Goal: Transaction & Acquisition: Purchase product/service

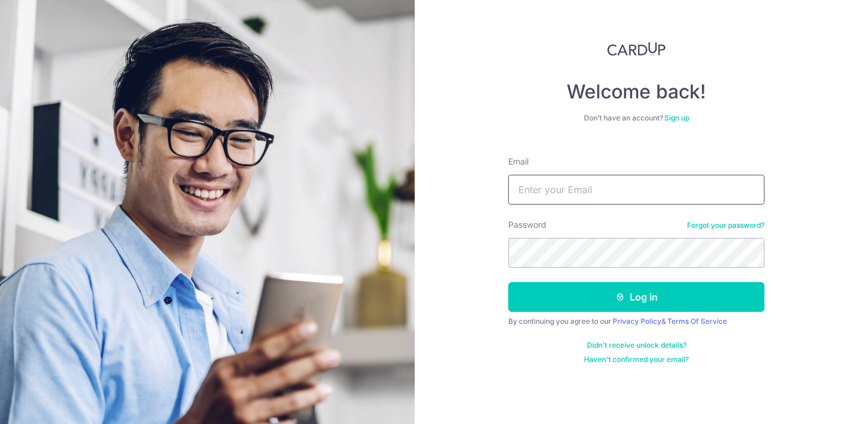
type input "[EMAIL_ADDRESS][DOMAIN_NAME]"
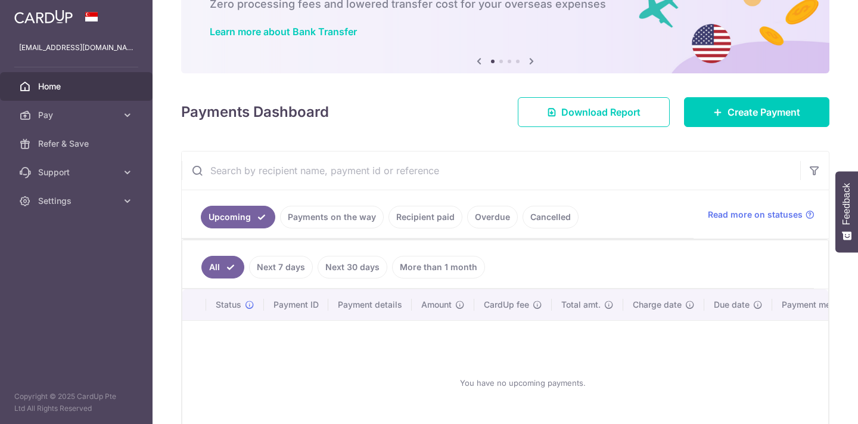
scroll to position [94, 0]
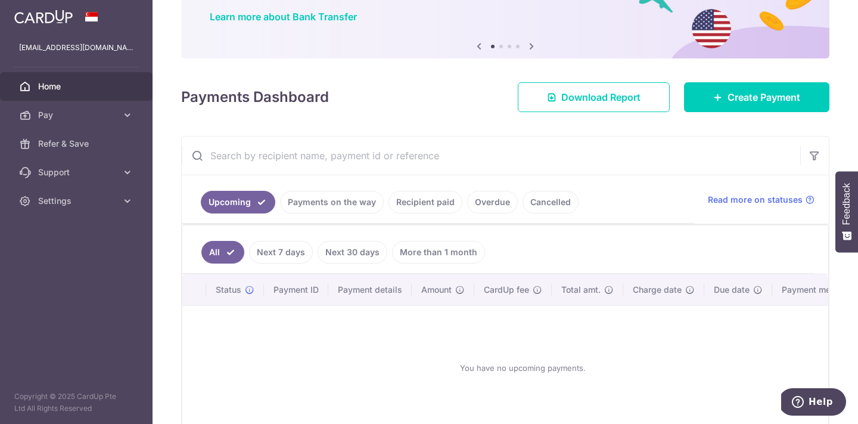
click at [421, 205] on link "Recipient paid" at bounding box center [425, 202] width 74 height 23
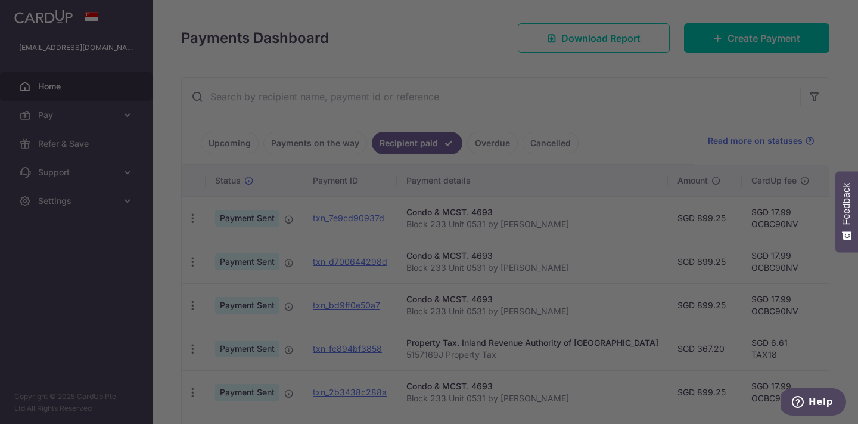
scroll to position [154, 0]
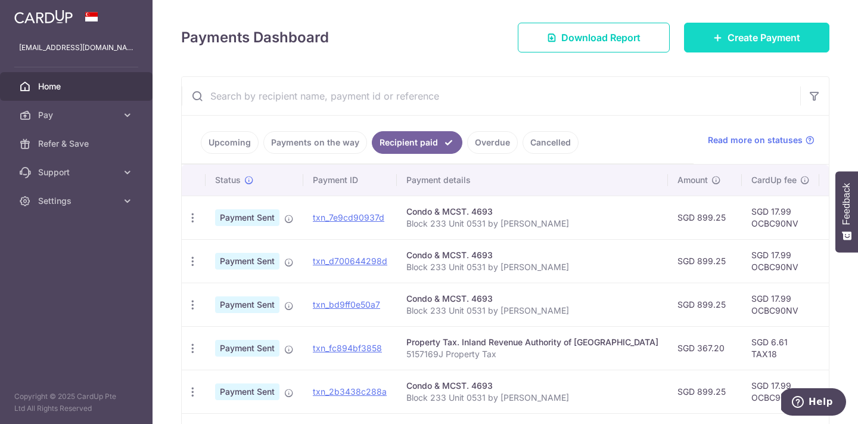
click at [692, 42] on link "Create Payment" at bounding box center [756, 38] width 145 height 30
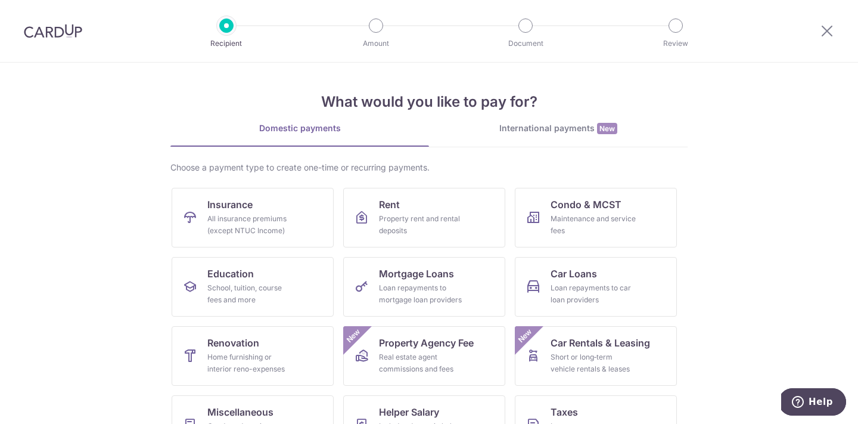
click at [69, 31] on img at bounding box center [53, 31] width 58 height 14
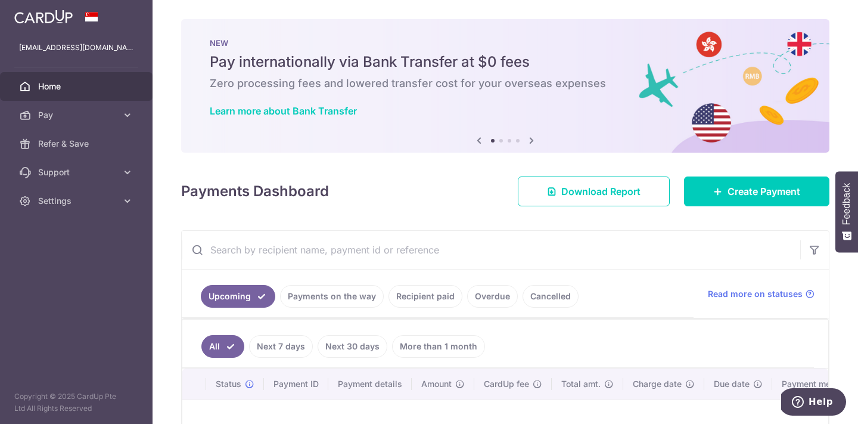
click at [481, 145] on icon at bounding box center [479, 140] width 14 height 15
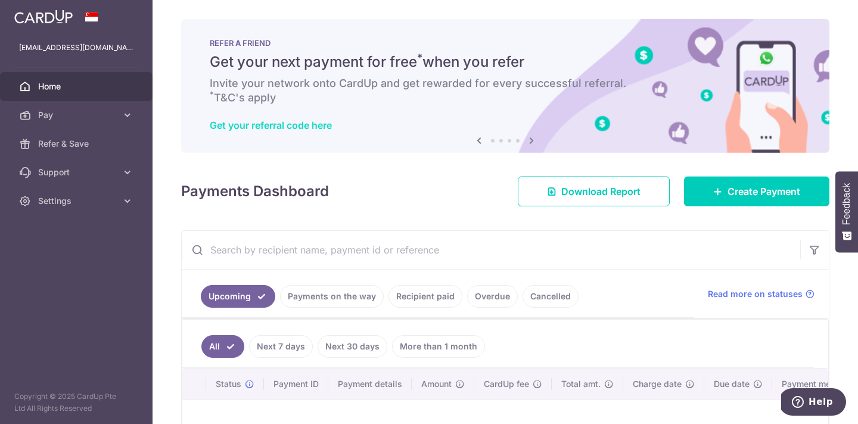
click at [259, 127] on link "Get your referral code here" at bounding box center [271, 125] width 122 height 12
click at [530, 141] on icon at bounding box center [531, 140] width 14 height 15
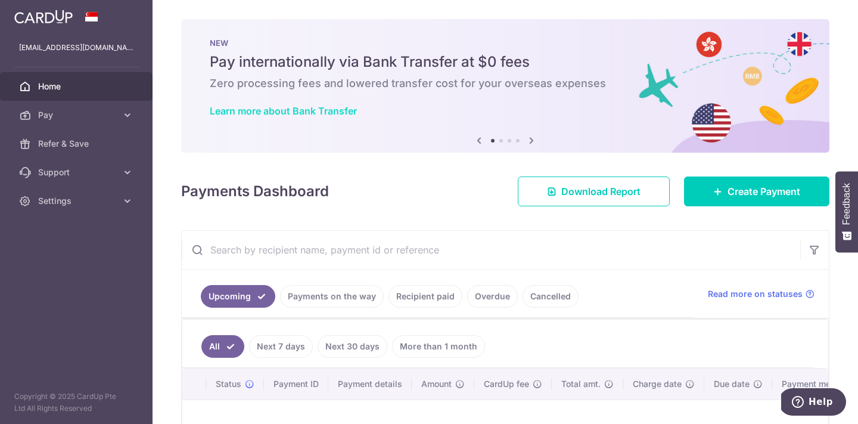
click at [336, 111] on link "Learn more about Bank Transfer" at bounding box center [283, 111] width 147 height 12
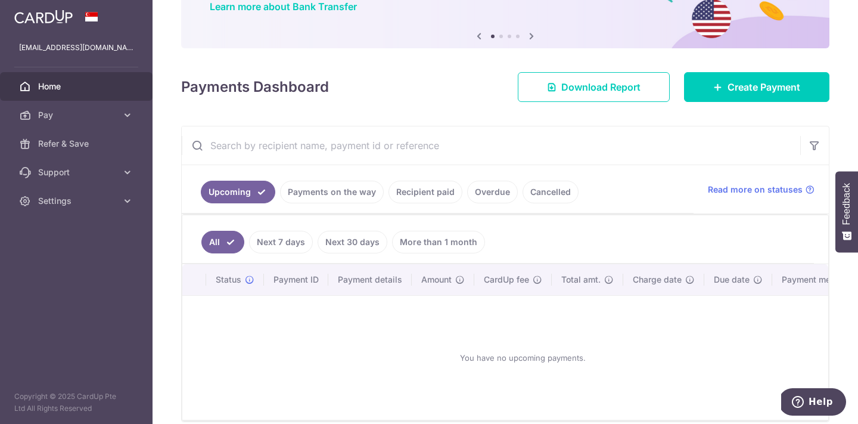
scroll to position [116, 0]
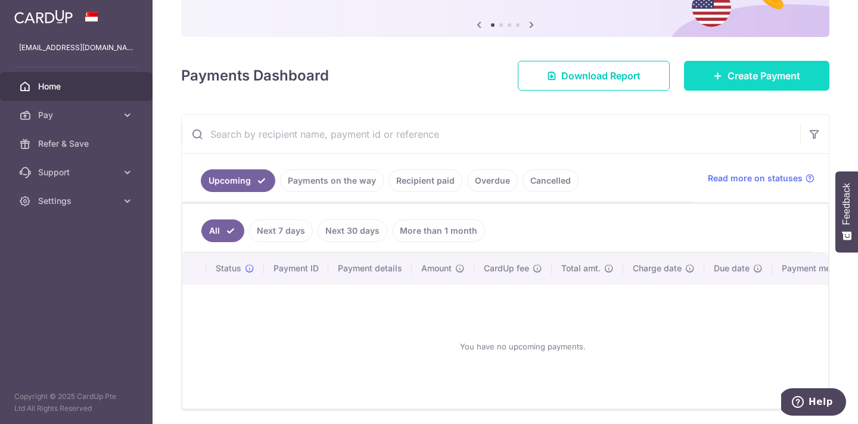
click at [761, 70] on span "Create Payment" at bounding box center [763, 76] width 73 height 14
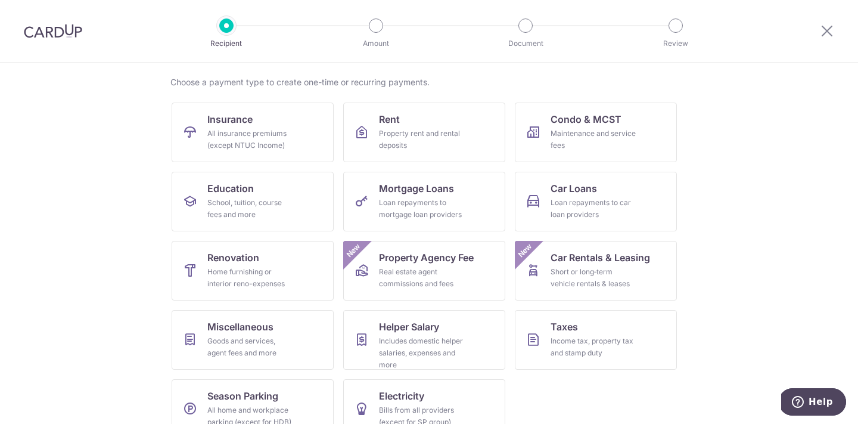
scroll to position [86, 0]
click at [573, 140] on div "Maintenance and service fees" at bounding box center [594, 139] width 86 height 24
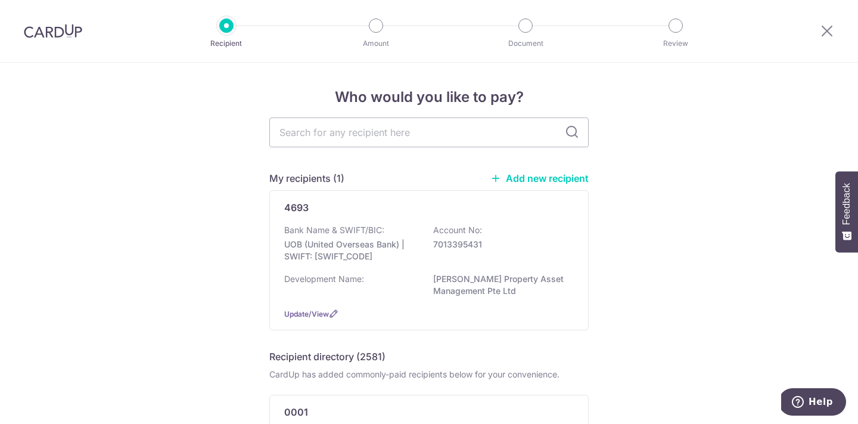
click at [838, 33] on div at bounding box center [827, 31] width 62 height 62
click at [829, 33] on icon at bounding box center [827, 30] width 14 height 15
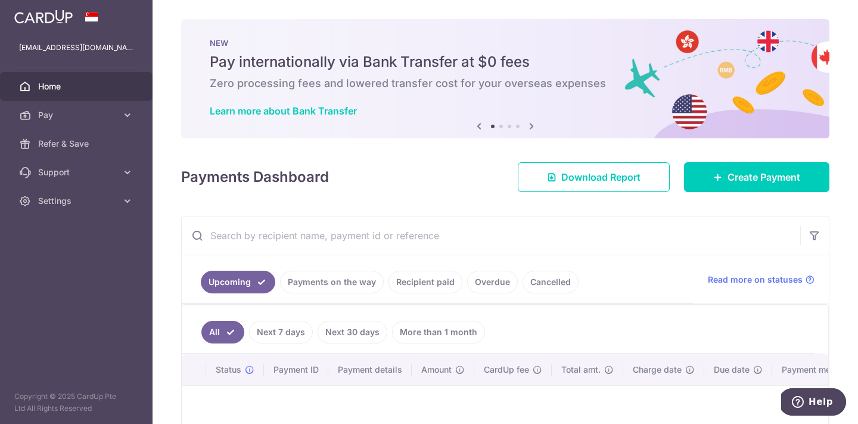
click at [408, 284] on link "Recipient paid" at bounding box center [425, 281] width 74 height 23
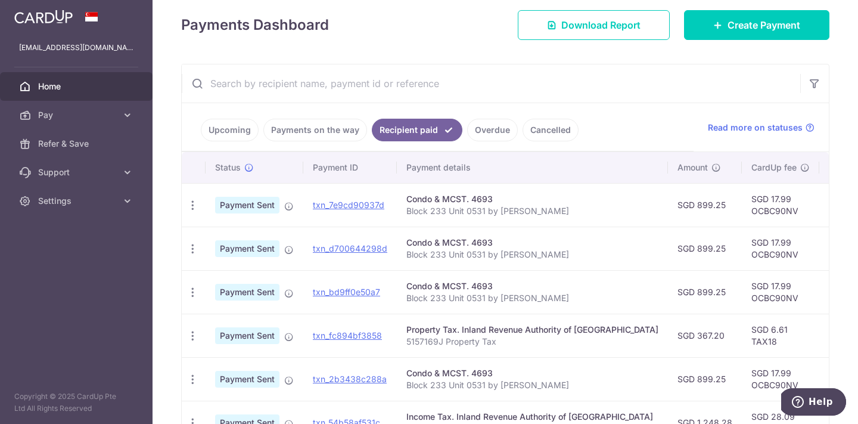
scroll to position [156, 0]
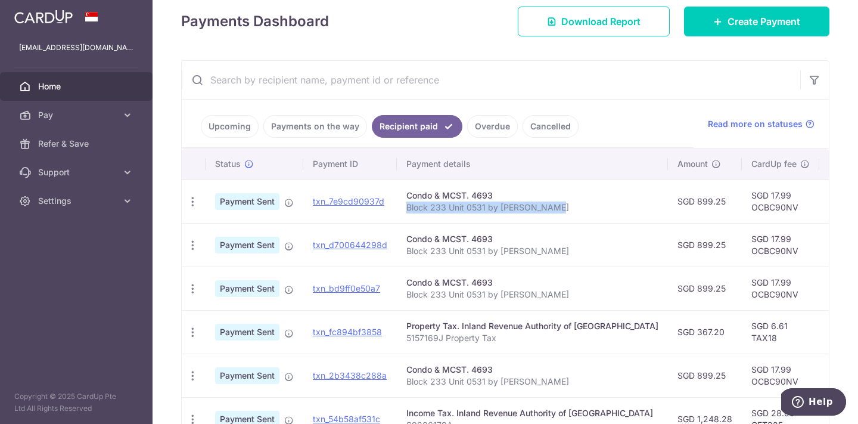
drag, startPoint x: 549, startPoint y: 207, endPoint x: 405, endPoint y: 207, distance: 144.8
click at [406, 207] on p "Block 233 Unit 0531 by Lin Xiaoxuan" at bounding box center [532, 207] width 252 height 12
copy p "Block 233 Unit 0531 by Lin Xiaoxuan"
click at [763, 20] on span "Create Payment" at bounding box center [763, 21] width 73 height 14
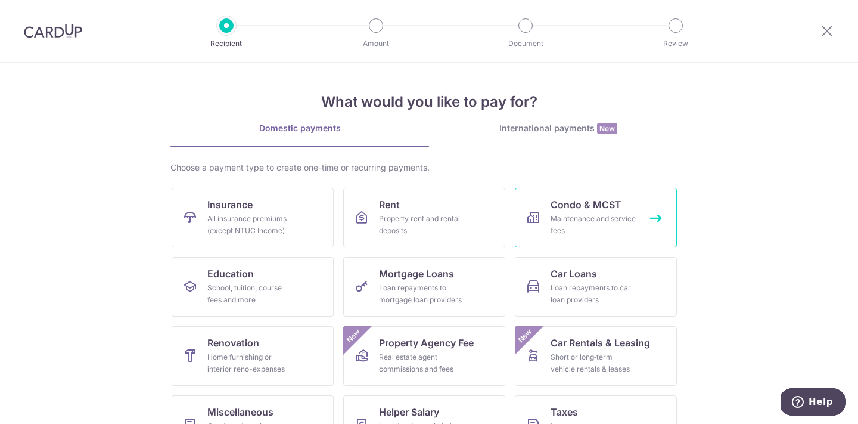
click at [593, 218] on div "Maintenance and service fees" at bounding box center [594, 225] width 86 height 24
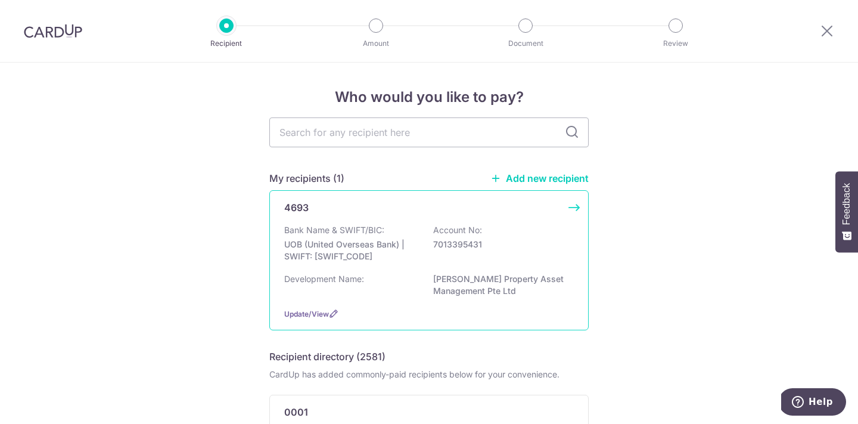
click at [496, 240] on p "7013395431" at bounding box center [499, 244] width 133 height 12
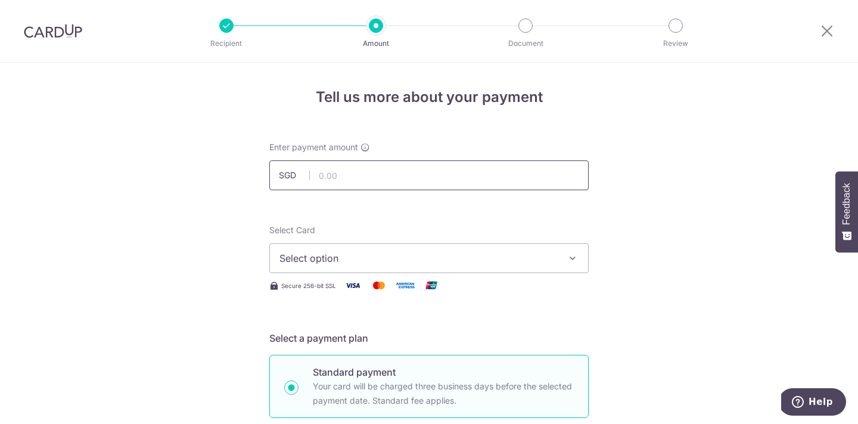
click at [397, 170] on input "text" at bounding box center [428, 175] width 319 height 30
type input "899.25"
click at [396, 248] on button "Select option" at bounding box center [428, 258] width 319 height 30
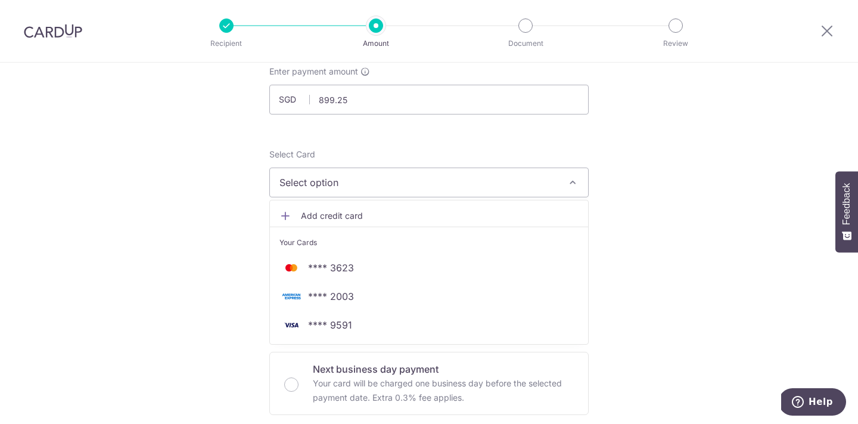
scroll to position [77, 0]
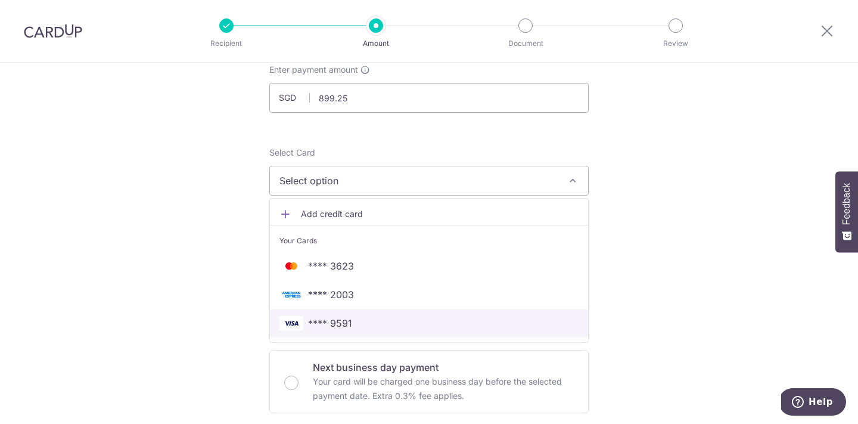
click at [365, 321] on span "**** 9591" at bounding box center [428, 323] width 299 height 14
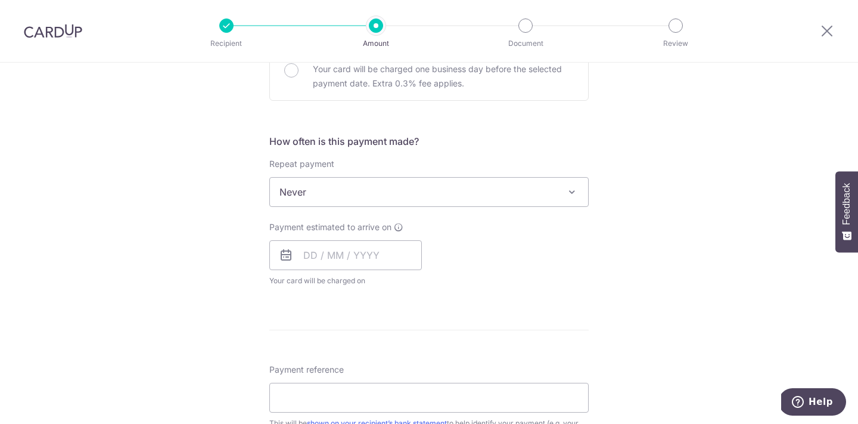
scroll to position [406, 0]
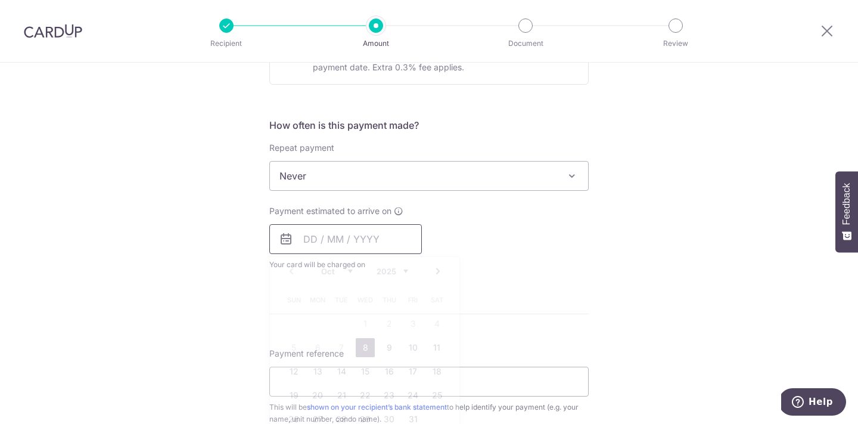
click at [347, 240] on input "text" at bounding box center [345, 239] width 153 height 30
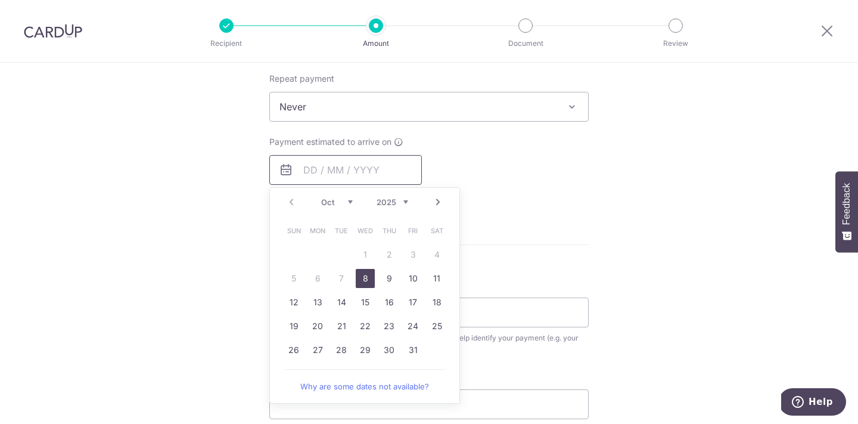
scroll to position [475, 0]
click at [366, 284] on link "8" at bounding box center [365, 277] width 19 height 19
type input "08/10/2025"
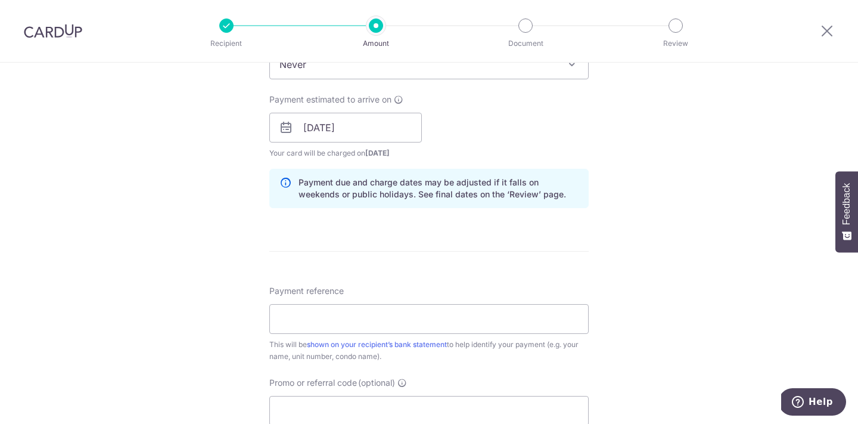
scroll to position [520, 0]
click at [334, 322] on input "Payment reference" at bounding box center [428, 316] width 319 height 30
paste input "Block 233 Unit 0531 by Lin Xiaoxuan"
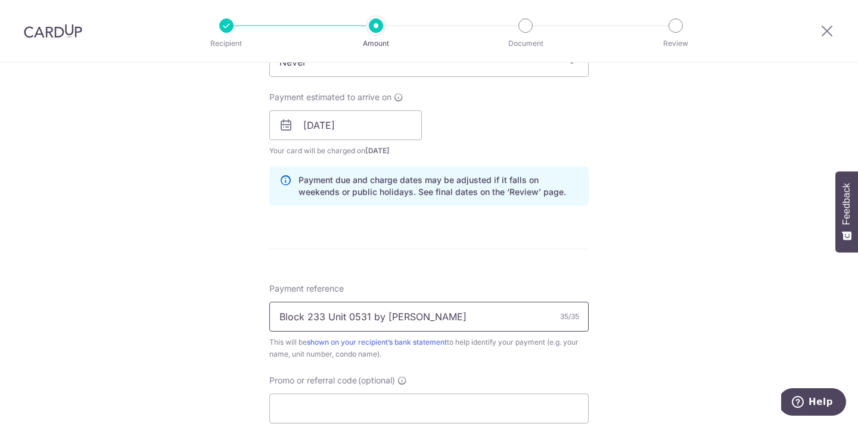
type input "Block 233 Unit 0531 by Lin Xiaoxuan"
click at [403, 241] on form "Enter payment amount SGD 899.25 899.25 Select Card **** 9591 Add credit card Yo…" at bounding box center [428, 118] width 319 height 992
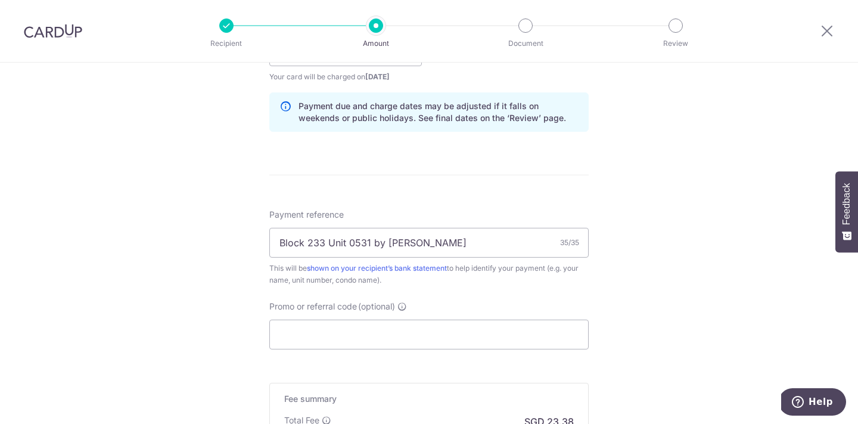
scroll to position [601, 0]
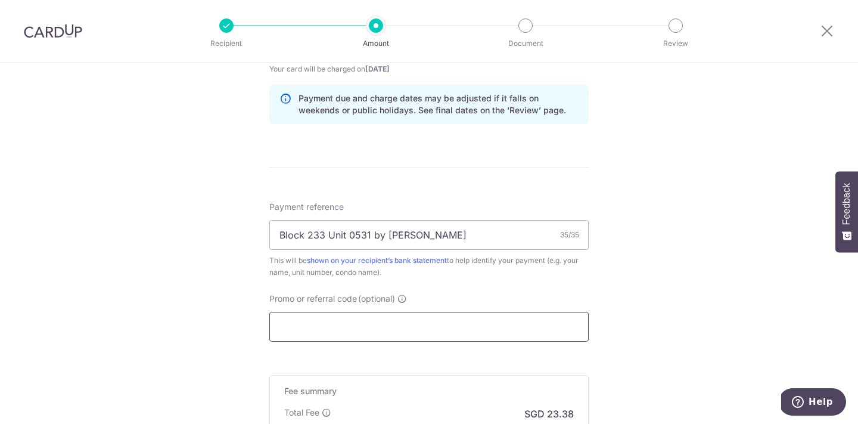
click at [349, 330] on input "Promo or referral code (optional)" at bounding box center [428, 327] width 319 height 30
paste input "3HOME25R"
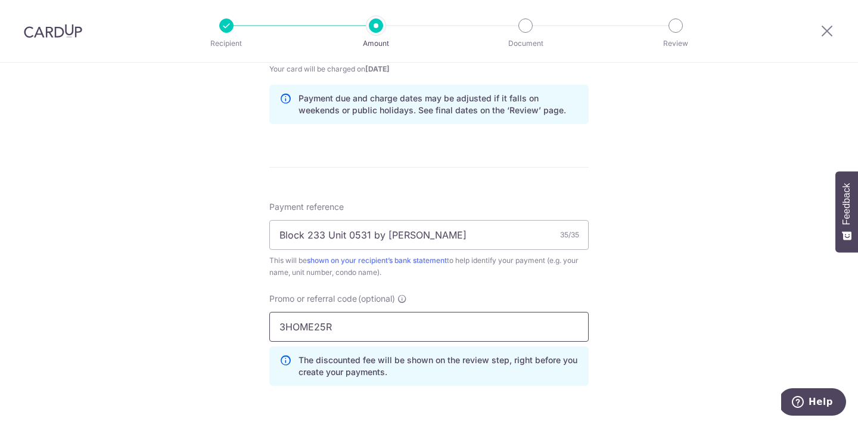
type input "3HOME25R"
click at [663, 321] on div "Tell us more about your payment Enter payment amount SGD 899.25 899.25 Select C…" at bounding box center [429, 51] width 858 height 1180
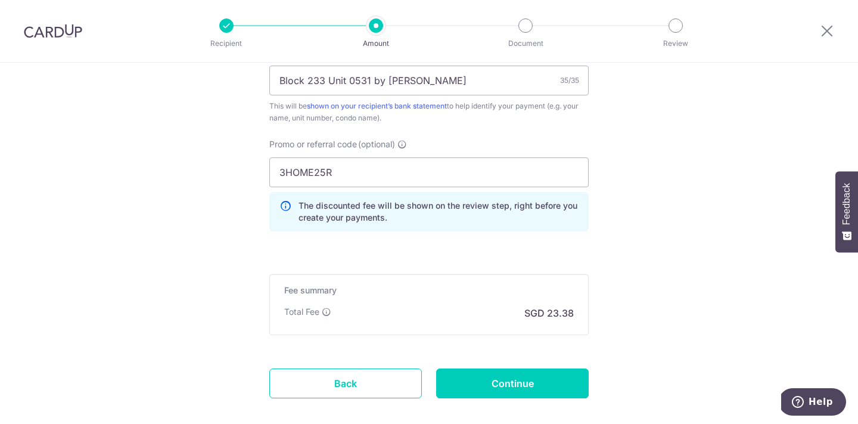
scroll to position [757, 0]
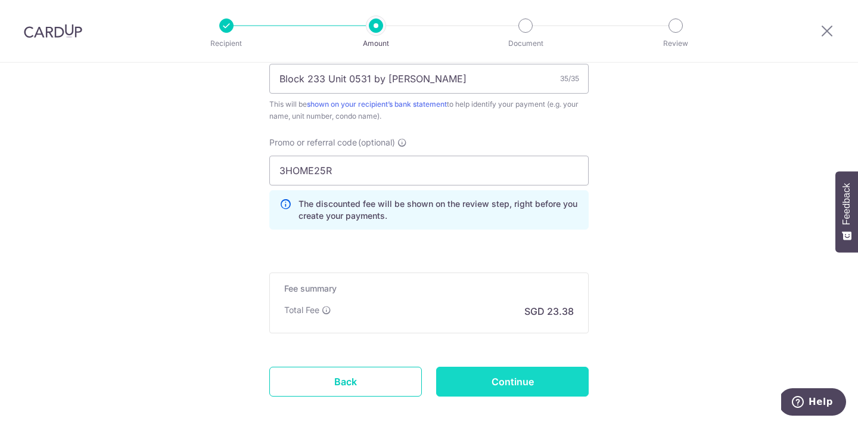
click at [576, 380] on input "Continue" at bounding box center [512, 381] width 153 height 30
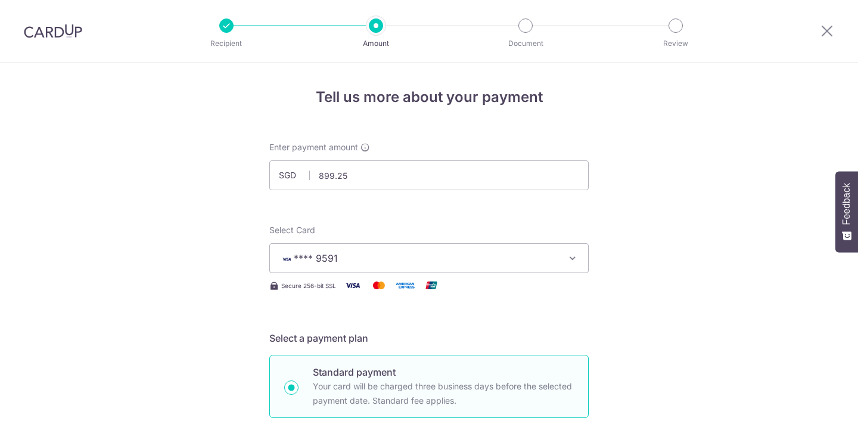
scroll to position [836, 0]
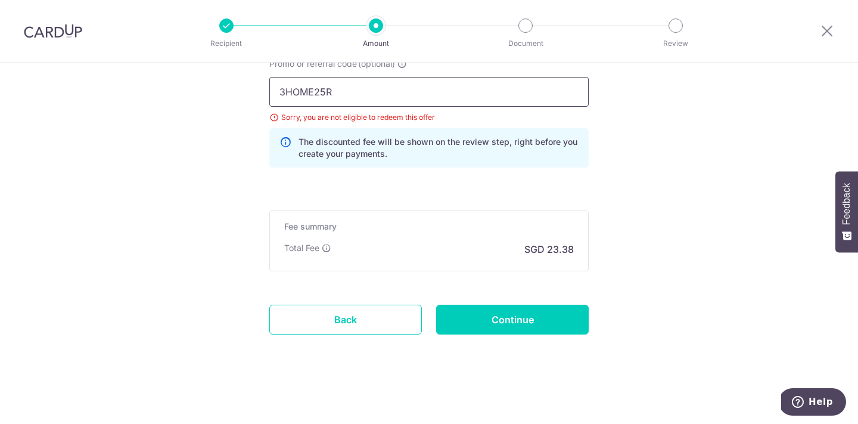
click at [322, 94] on input "3HOME25R" at bounding box center [428, 92] width 319 height 30
paste input "OCBC90NMC"
type input "OCBC90NMC"
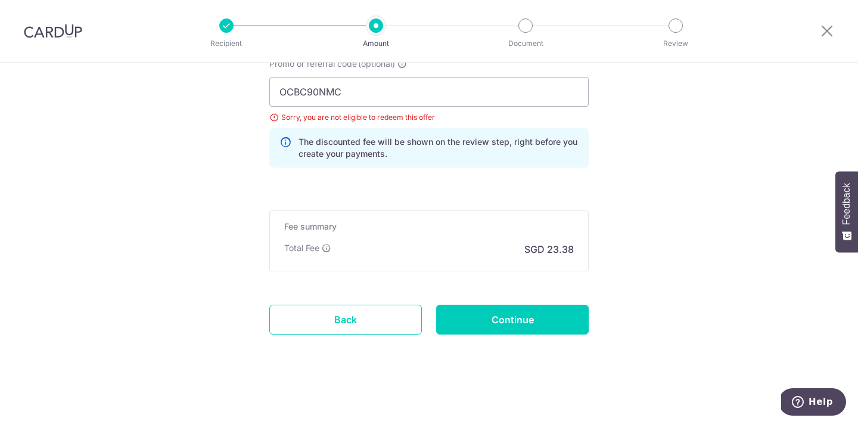
scroll to position [820, 0]
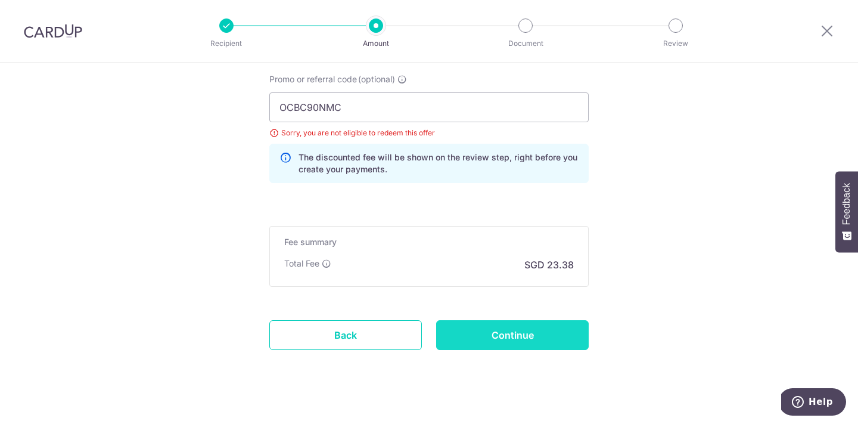
click at [542, 332] on input "Continue" at bounding box center [512, 335] width 153 height 30
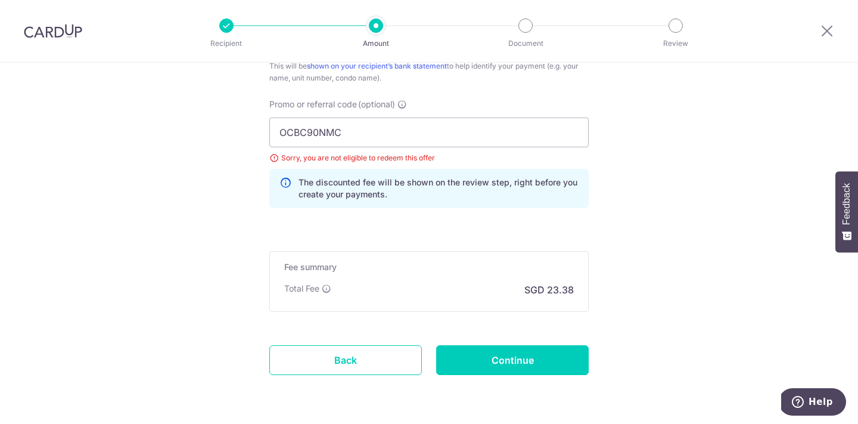
scroll to position [836, 0]
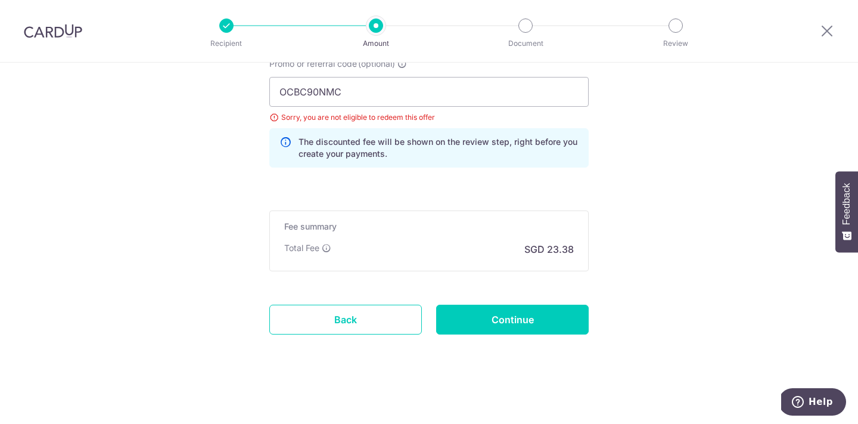
click at [533, 313] on input "Continue" at bounding box center [512, 319] width 153 height 30
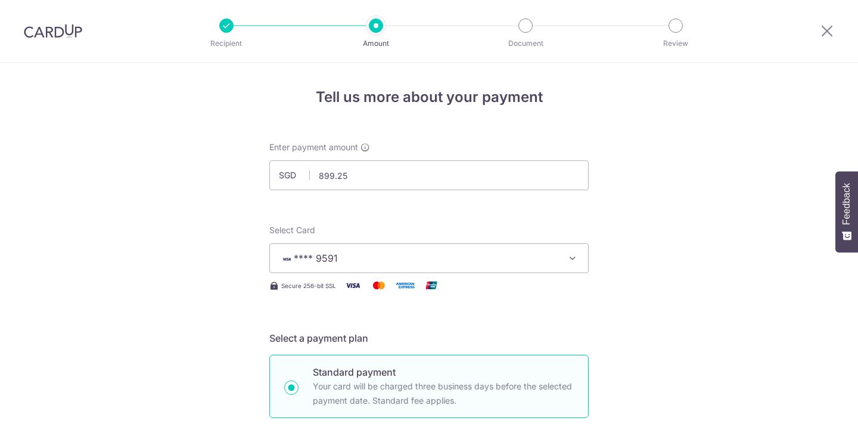
scroll to position [836, 0]
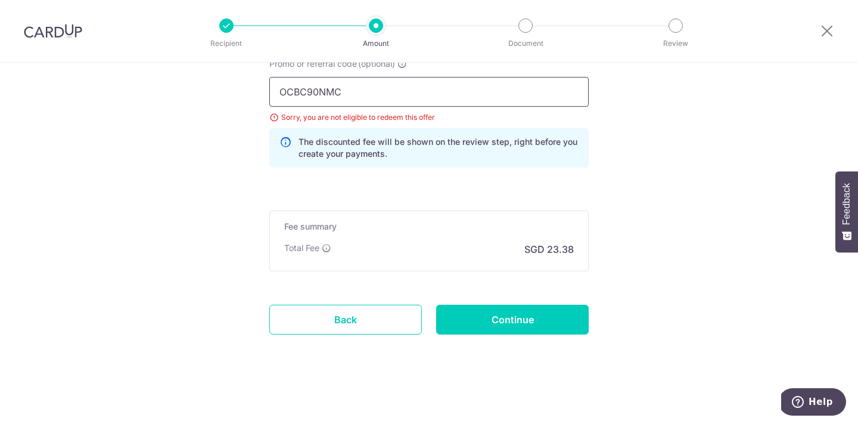
click at [314, 94] on input "OCBC90NMC" at bounding box center [428, 92] width 319 height 30
paste input "V"
type input "OCBC90NV"
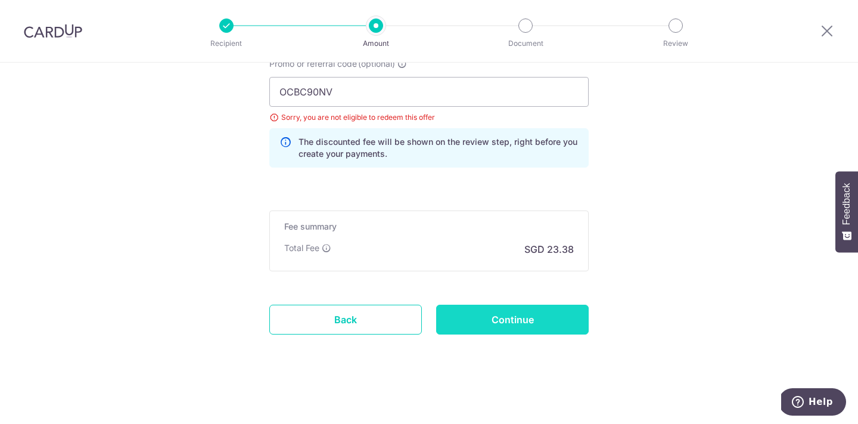
click at [509, 323] on input "Continue" at bounding box center [512, 319] width 153 height 30
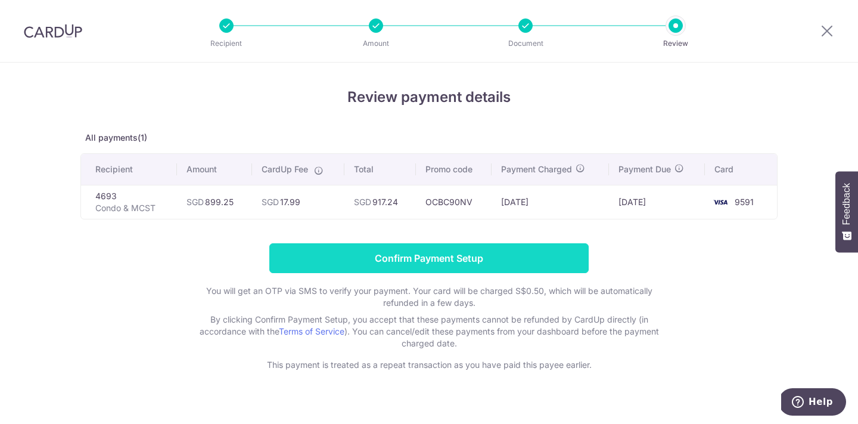
click at [525, 256] on input "Confirm Payment Setup" at bounding box center [428, 258] width 319 height 30
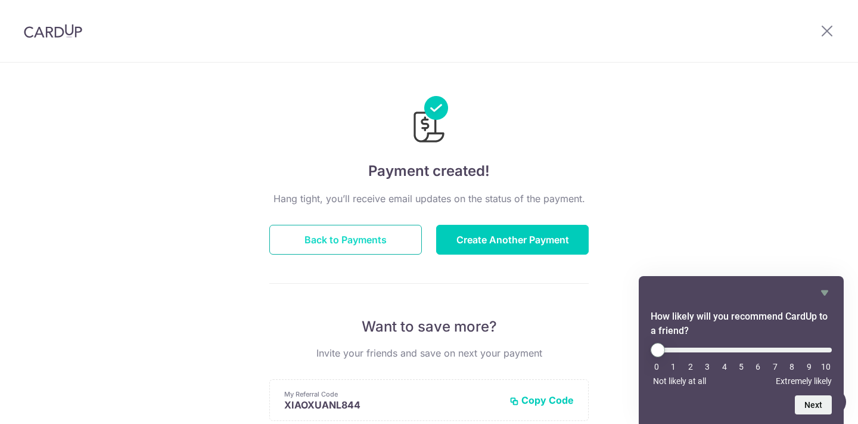
click at [411, 238] on button "Back to Payments" at bounding box center [345, 240] width 153 height 30
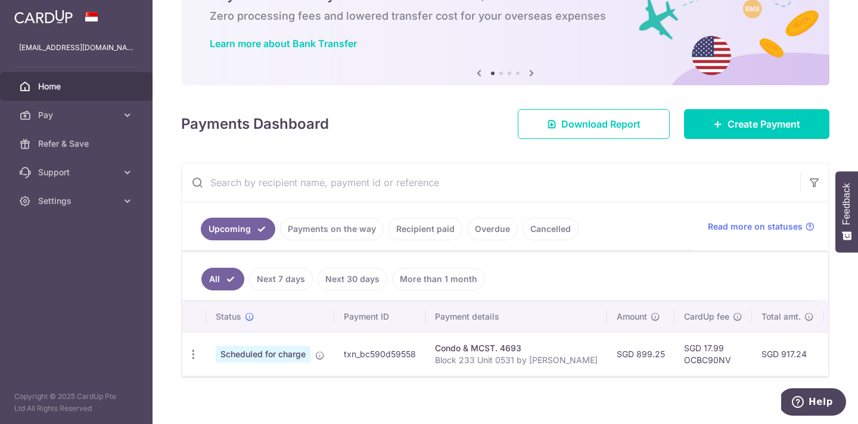
scroll to position [77, 0]
